Goal: Task Accomplishment & Management: Complete application form

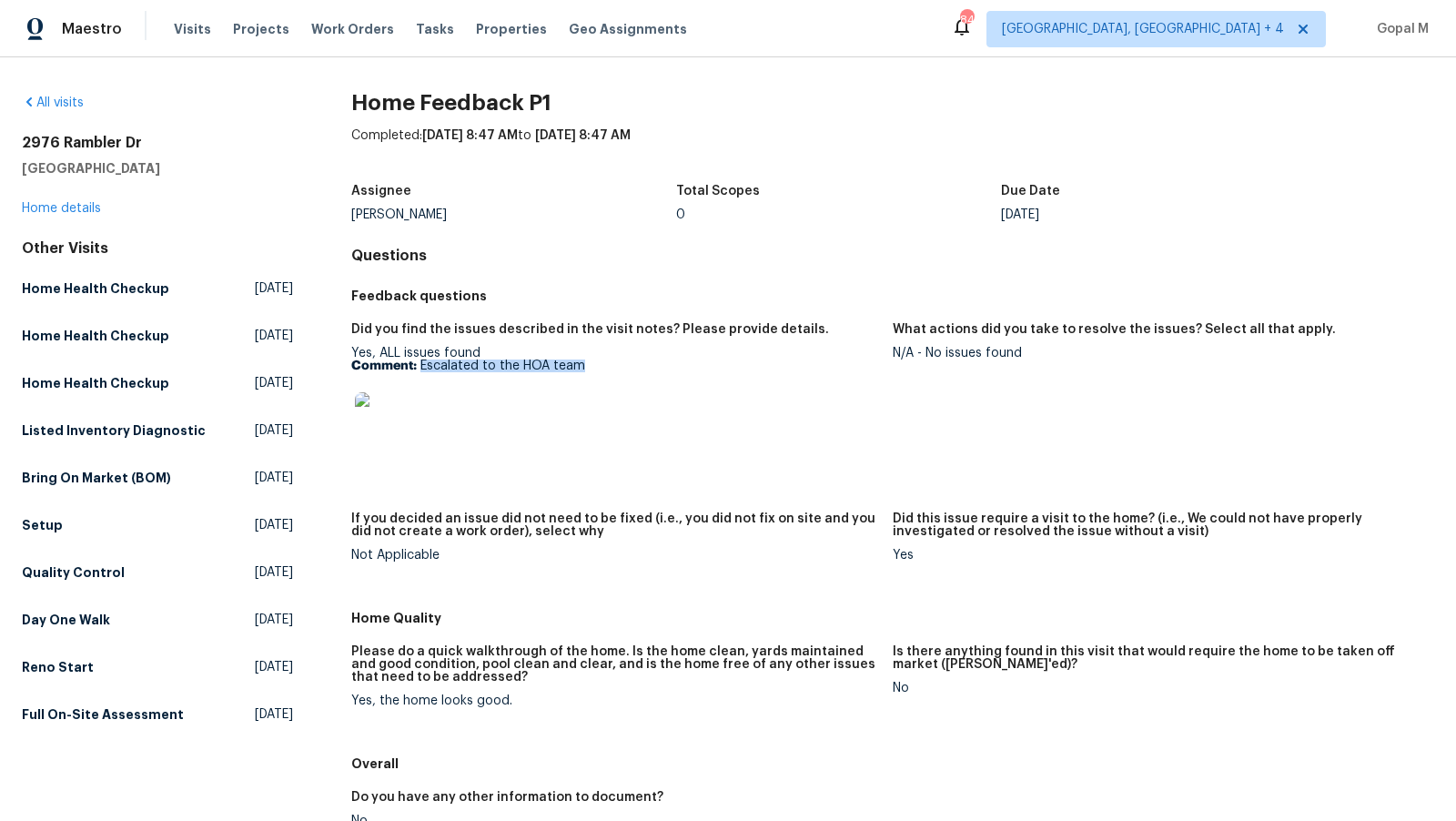
drag, startPoint x: 420, startPoint y: 366, endPoint x: 701, endPoint y: 359, distance: 281.1
click at [701, 359] on p "Comment: Escalated to the HOA team" at bounding box center [614, 366] width 527 height 13
copy p "Escalated to the HOA team"
drag, startPoint x: 928, startPoint y: 351, endPoint x: 988, endPoint y: 360, distance: 60.7
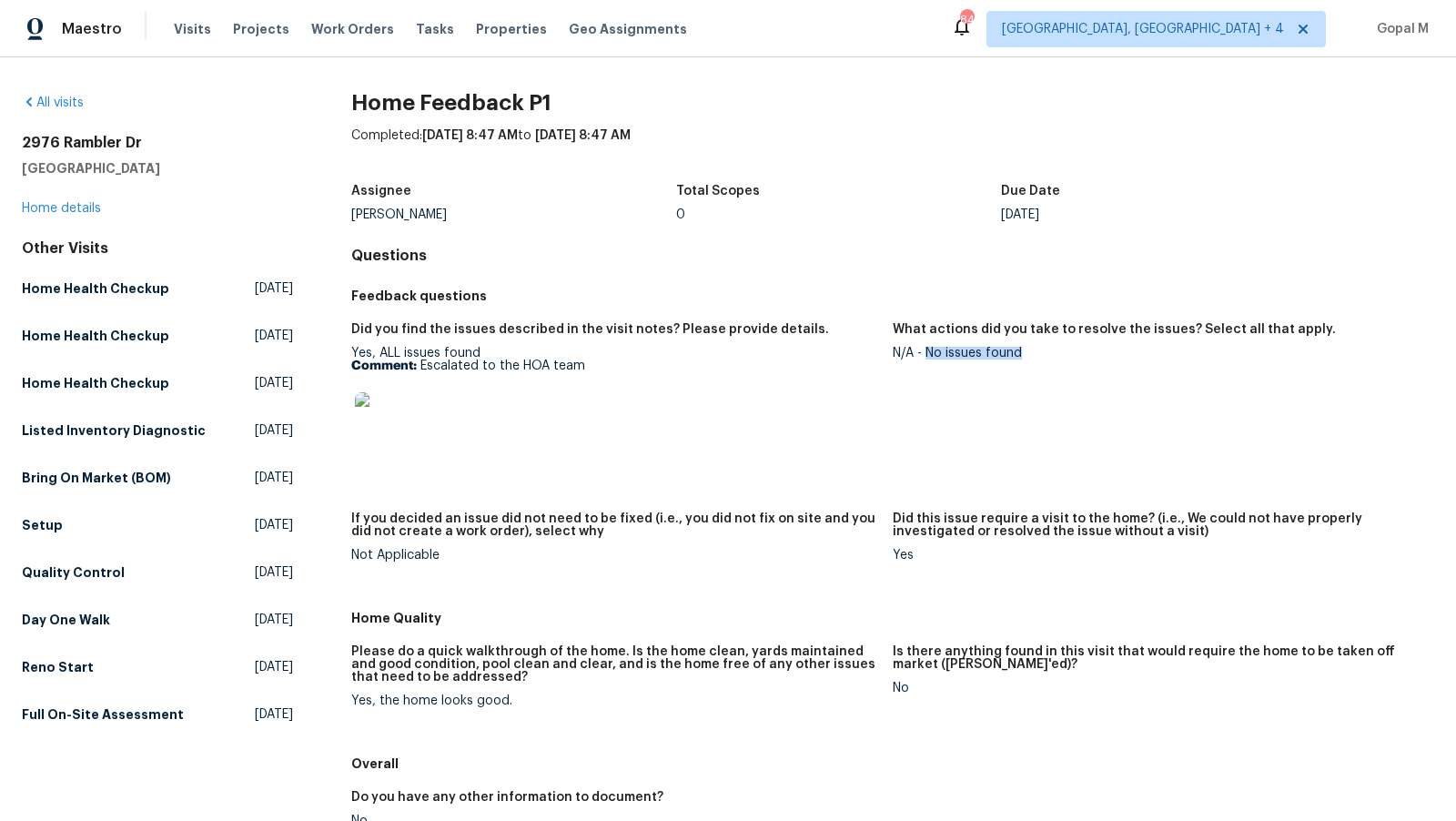
click at [988, 360] on figure "What actions did you take to resolve the issues? Select all that apply. N/A - N…" at bounding box center [1163, 406] width 541 height 168
copy div "No issues found"
drag, startPoint x: 375, startPoint y: 701, endPoint x: 594, endPoint y: 701, distance: 219.0
click at [594, 701] on div "Yes, the home looks good." at bounding box center [614, 701] width 527 height 13
copy div "the home looks good."
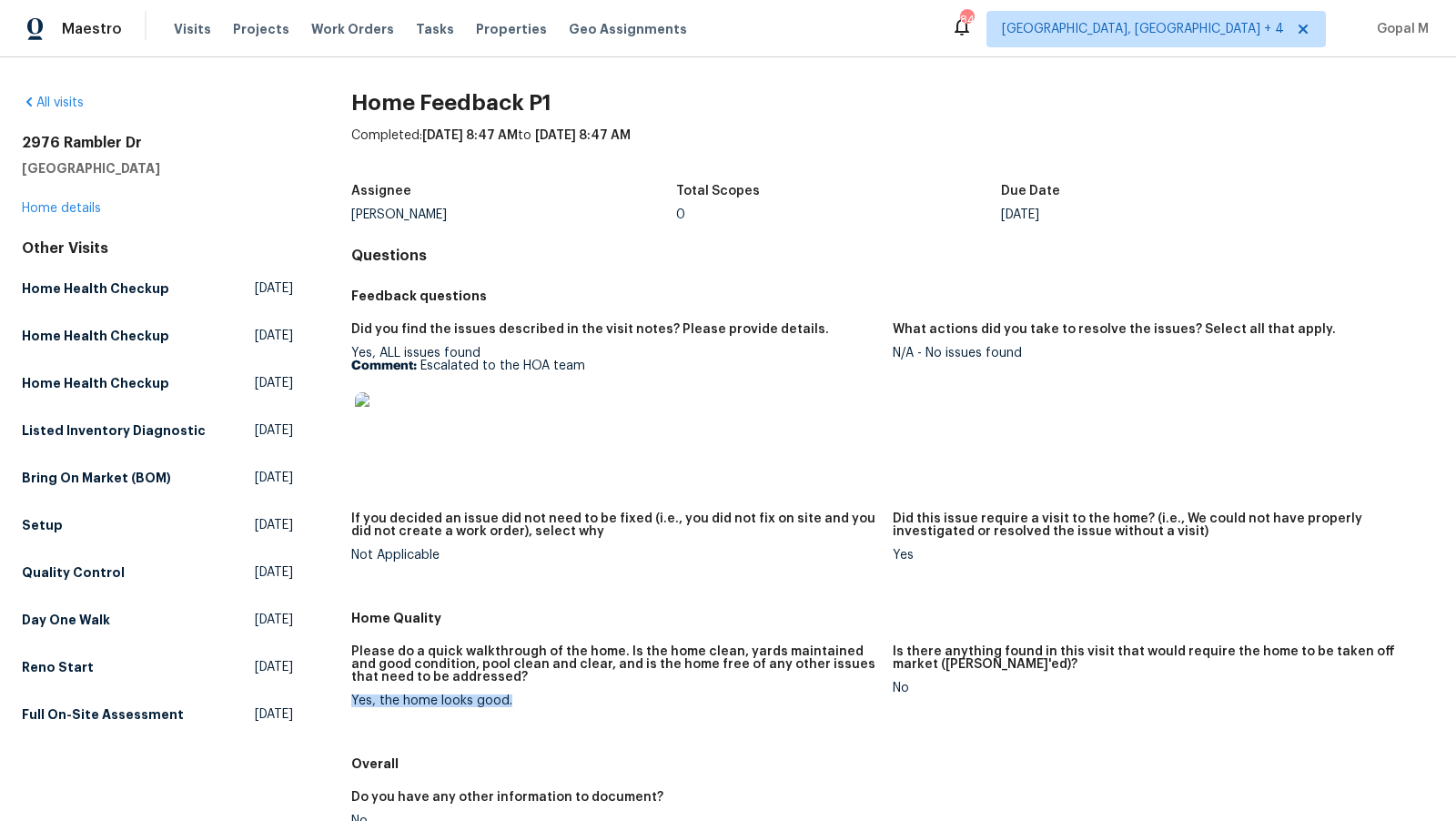
copy div "Yes, the home looks good."
